Goal: Task Accomplishment & Management: Complete application form

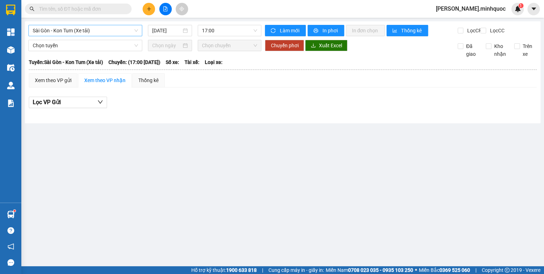
click at [82, 30] on span "Sài Gòn - Kon Tum (Xe tải)" at bounding box center [85, 30] width 105 height 11
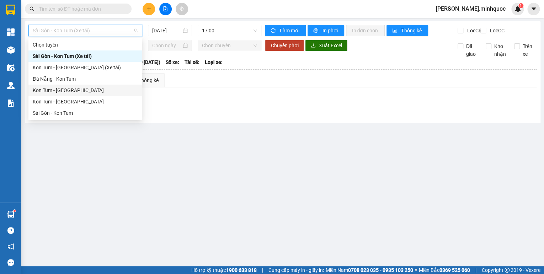
click at [74, 91] on div "Kon Tum - [GEOGRAPHIC_DATA]" at bounding box center [85, 90] width 105 height 8
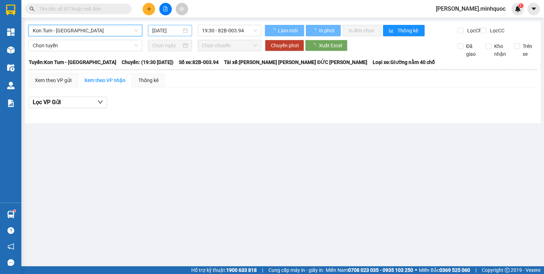
click at [162, 31] on input "[DATE]" at bounding box center [166, 31] width 29 height 8
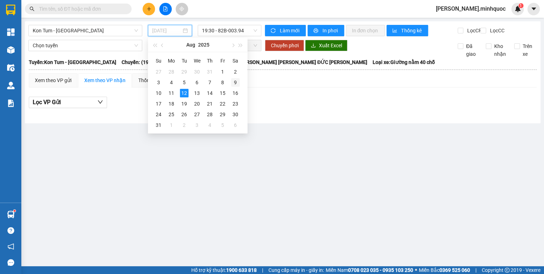
click at [236, 82] on div "9" at bounding box center [235, 82] width 9 height 9
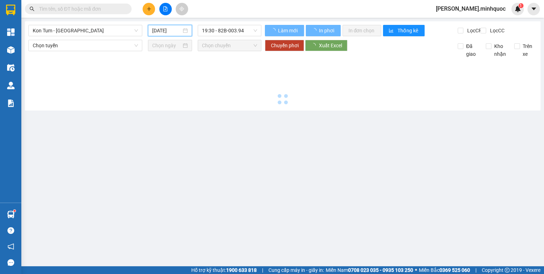
type input "[DATE]"
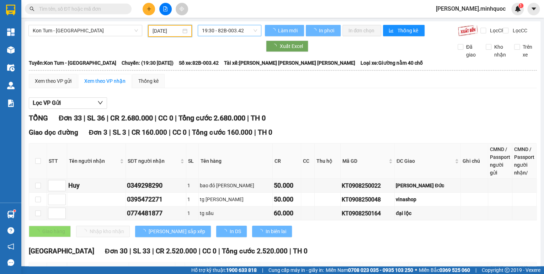
click at [236, 31] on span "19:30 - 82B-003.42" at bounding box center [229, 30] width 55 height 11
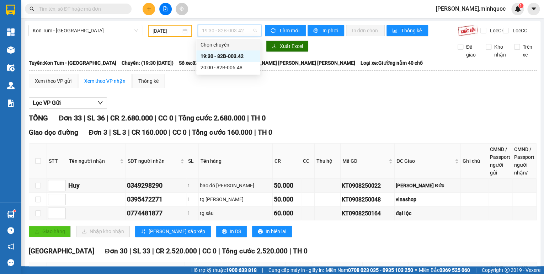
click at [345, 59] on div "Xuất Excel Đã giao Kho nhận Trên xe" at bounding box center [282, 50] width 508 height 18
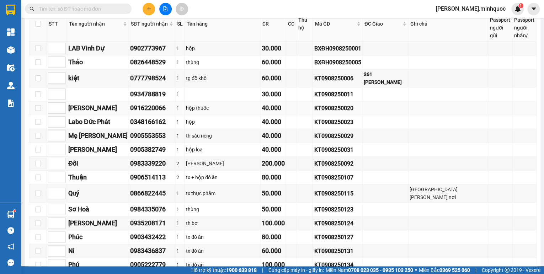
scroll to position [370, 0]
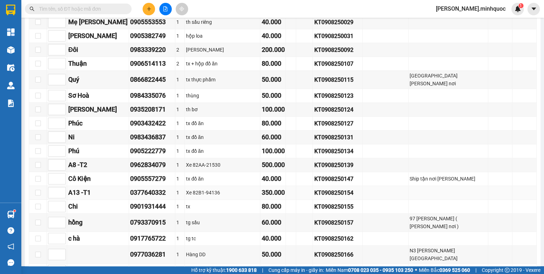
click at [314, 188] on div "KT0908250154" at bounding box center [337, 192] width 47 height 9
copy div "KT0908250154"
click at [79, 9] on input "text" at bounding box center [81, 9] width 84 height 8
paste input "KT0908250154"
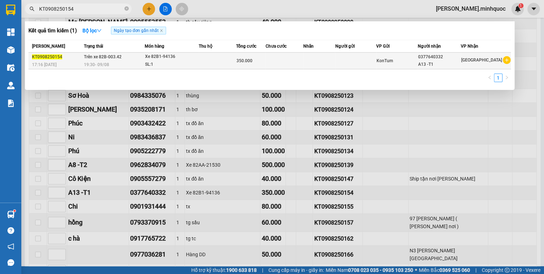
type input "KT0908250154"
click at [376, 64] on td at bounding box center [355, 61] width 41 height 17
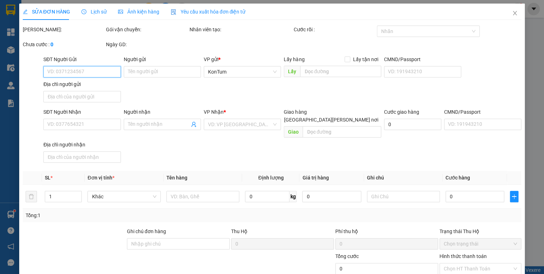
type input "0377640332"
type input "A13 -T1"
type input "sổ kho 11/"
type input "350.000"
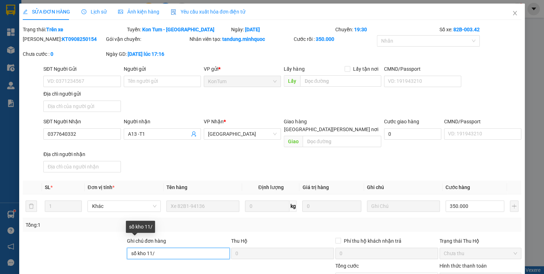
click at [160, 248] on input "sổ kho 11/" at bounding box center [178, 253] width 103 height 11
drag, startPoint x: 159, startPoint y: 245, endPoint x: 124, endPoint y: 248, distance: 35.6
click at [124, 248] on div "Ghi [PERSON_NAME] hàng sổ kho 11/ Thu Hộ 0 Phí thu hộ [PERSON_NAME] trả 0 Trạng…" at bounding box center [272, 249] width 500 height 25
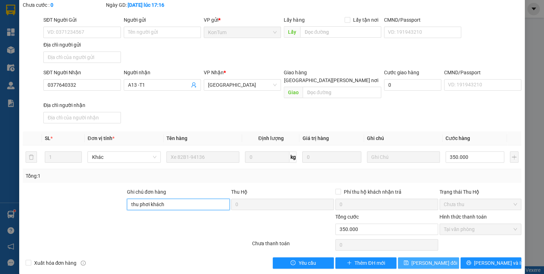
type input "thu phơi khách"
click at [424, 259] on span "[PERSON_NAME] đổi" at bounding box center [434, 263] width 46 height 8
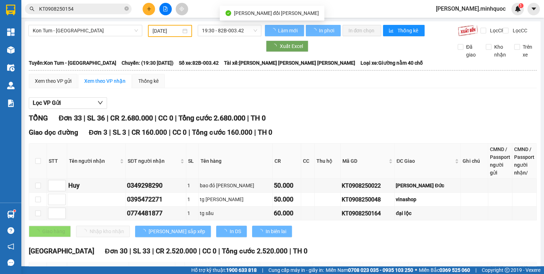
click at [103, 7] on input "KT0908250154" at bounding box center [81, 9] width 84 height 8
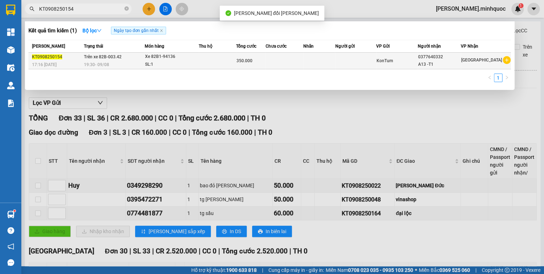
click at [144, 61] on div "19:30 [DATE]" at bounding box center [114, 65] width 60 height 8
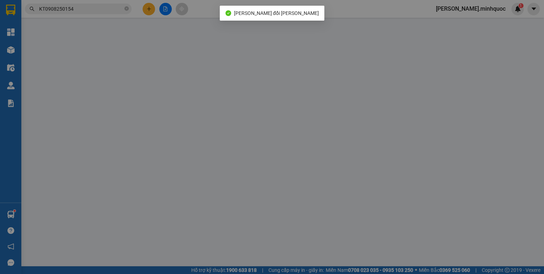
type input "0377640332"
type input "A13 -T1"
type input "thu phơi khách"
type input "350.000"
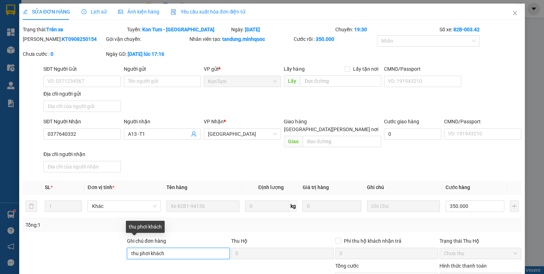
click at [180, 248] on input "thu phơi khách" at bounding box center [178, 253] width 103 height 11
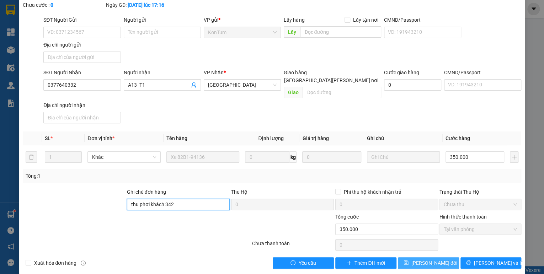
type input "thu phơi khách 342"
click at [438, 259] on span "[PERSON_NAME] đổi" at bounding box center [434, 263] width 46 height 8
